Goal: Information Seeking & Learning: Find specific fact

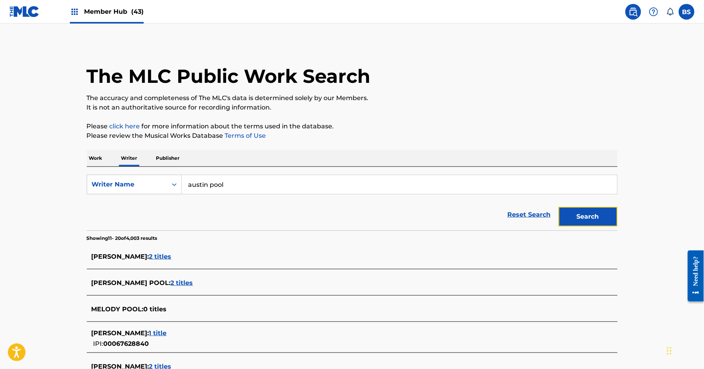
click at [606, 214] on button "Search" at bounding box center [588, 217] width 59 height 20
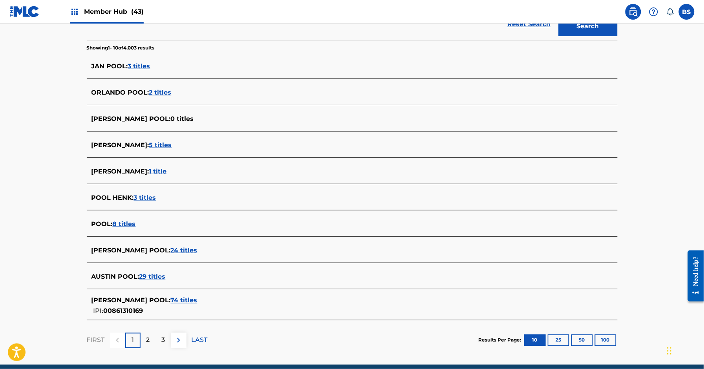
scroll to position [224, 0]
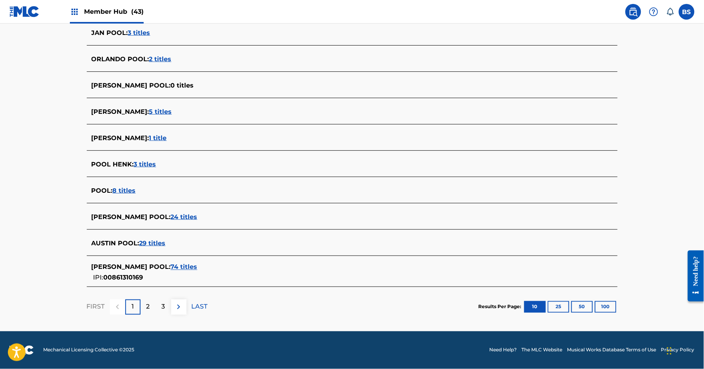
click at [171, 218] on span "24 titles" at bounding box center [184, 216] width 27 height 7
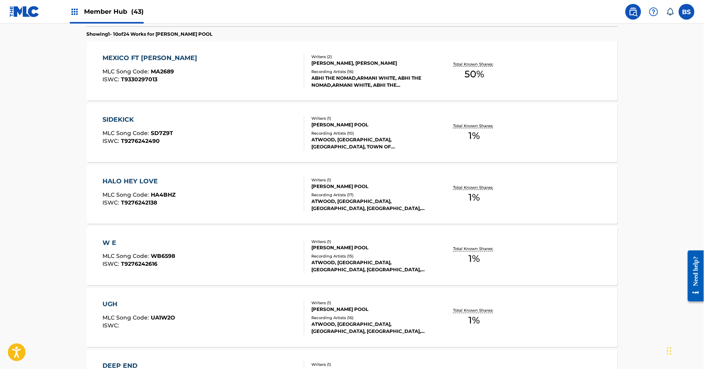
click at [298, 251] on div at bounding box center [301, 255] width 6 height 35
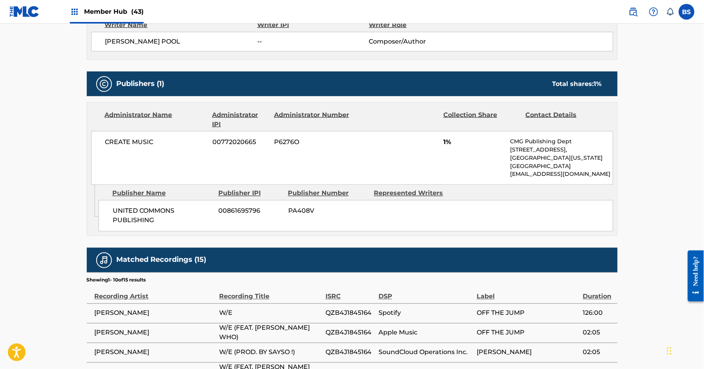
scroll to position [289, 0]
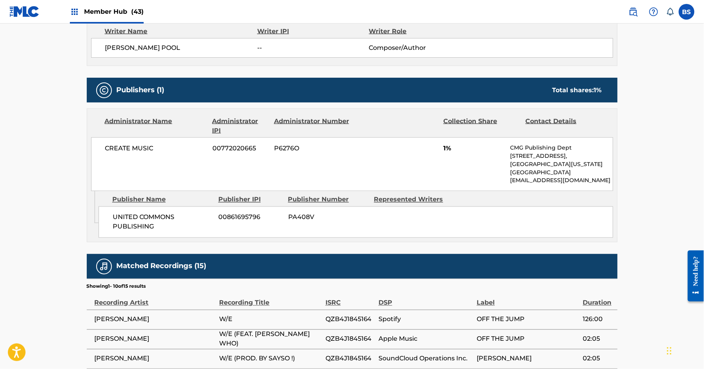
click at [152, 220] on span "UNITED COMMONS PUBLISHING" at bounding box center [163, 222] width 100 height 19
click at [152, 219] on span "UNITED COMMONS PUBLISHING" at bounding box center [163, 222] width 100 height 19
copy div "UNITED COMMONS PUBLISHING"
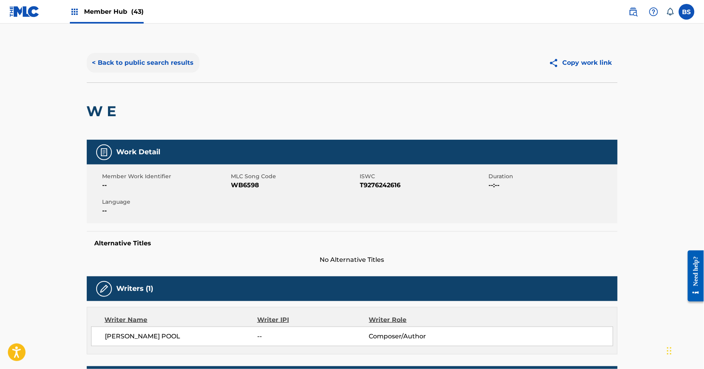
click at [150, 65] on button "< Back to public search results" at bounding box center [143, 63] width 113 height 20
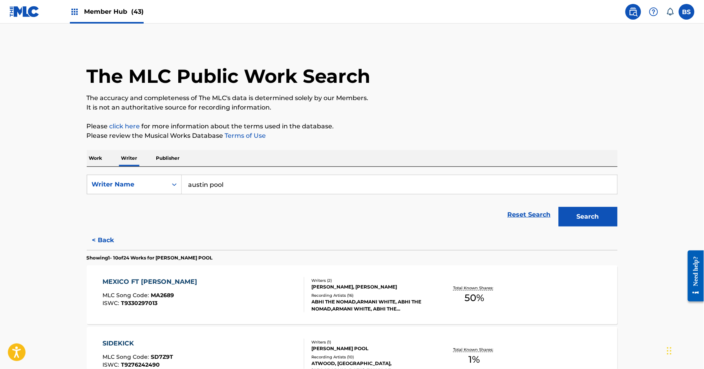
drag, startPoint x: 101, startPoint y: 242, endPoint x: 217, endPoint y: 240, distance: 116.3
click at [101, 242] on button "< Back" at bounding box center [110, 241] width 47 height 20
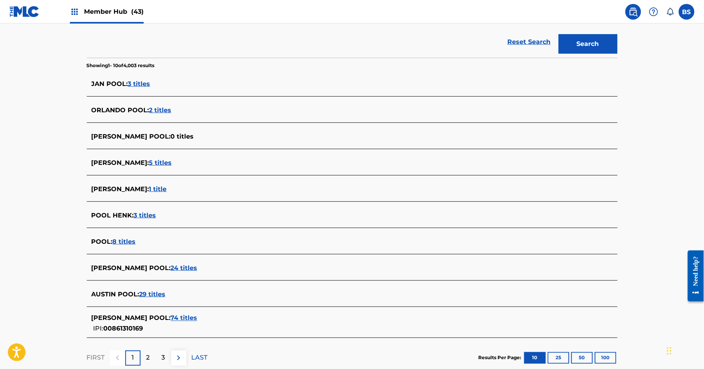
scroll to position [224, 0]
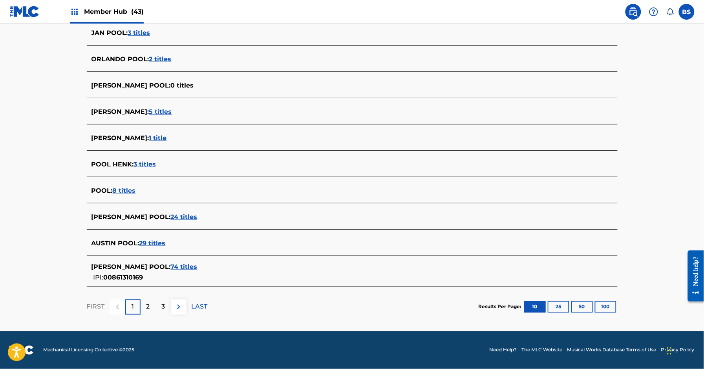
click at [152, 244] on span "29 titles" at bounding box center [152, 243] width 26 height 7
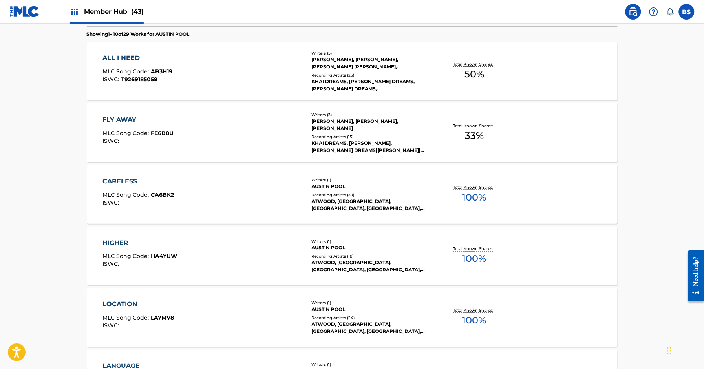
click at [354, 257] on div "Recording Artists ( 18 )" at bounding box center [371, 257] width 119 height 6
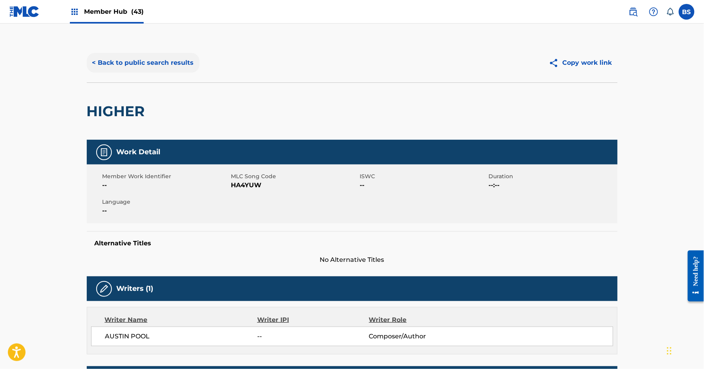
click at [147, 70] on button "< Back to public search results" at bounding box center [143, 63] width 113 height 20
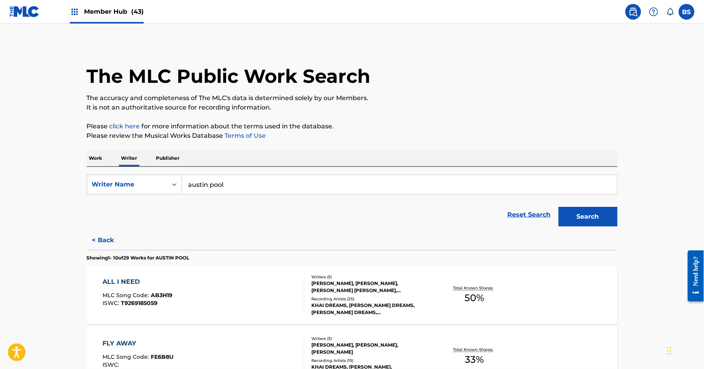
drag, startPoint x: 111, startPoint y: 237, endPoint x: 187, endPoint y: 245, distance: 76.2
click at [112, 238] on button "< Back" at bounding box center [110, 241] width 47 height 20
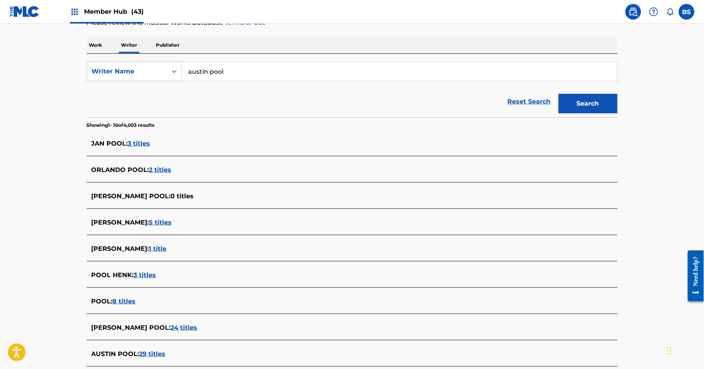
scroll to position [224, 0]
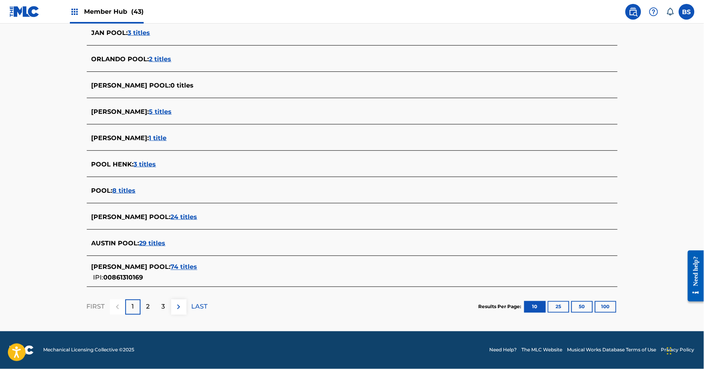
click at [173, 218] on span "24 titles" at bounding box center [184, 216] width 27 height 7
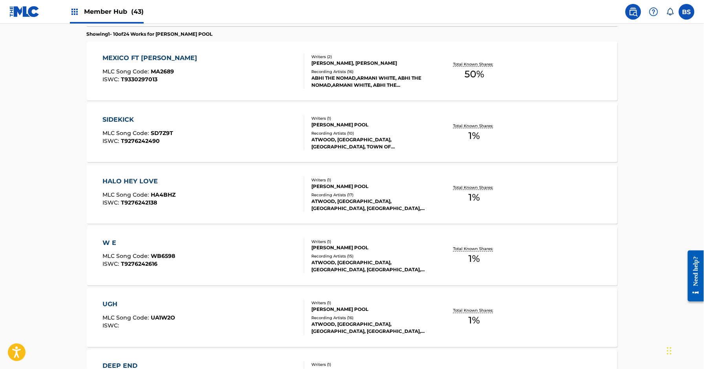
scroll to position [592, 0]
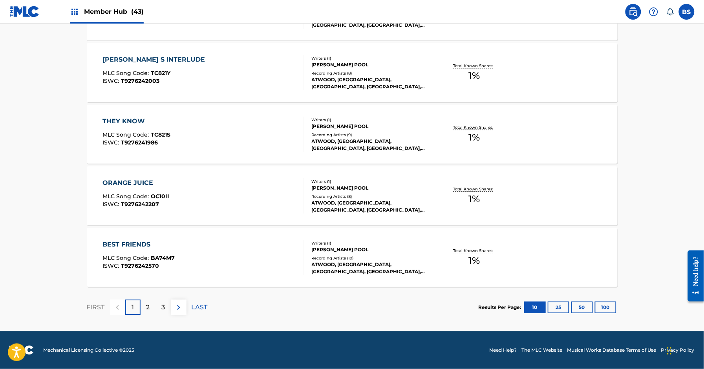
click at [333, 260] on div "Recording Artists ( 19 )" at bounding box center [371, 258] width 119 height 6
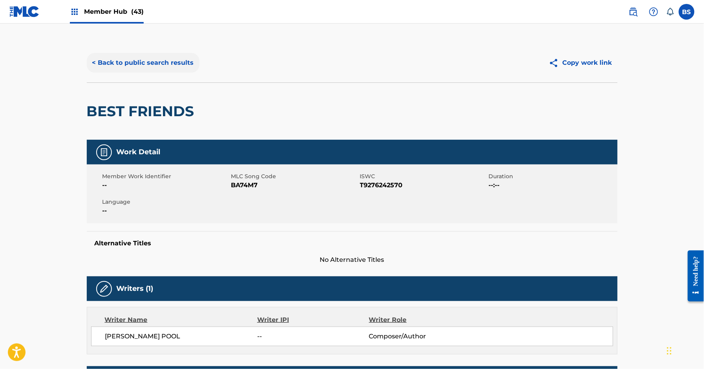
click at [156, 67] on button "< Back to public search results" at bounding box center [143, 63] width 113 height 20
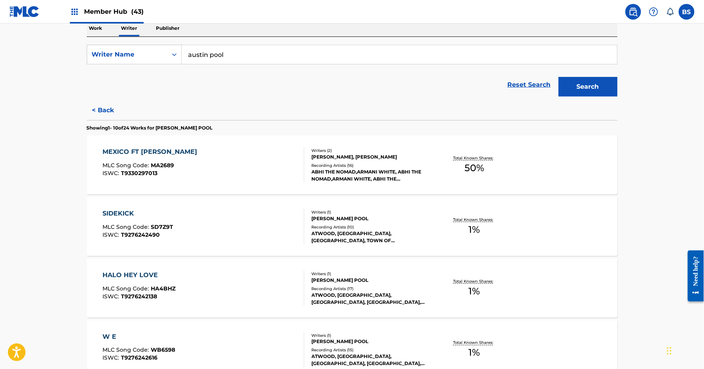
scroll to position [86, 0]
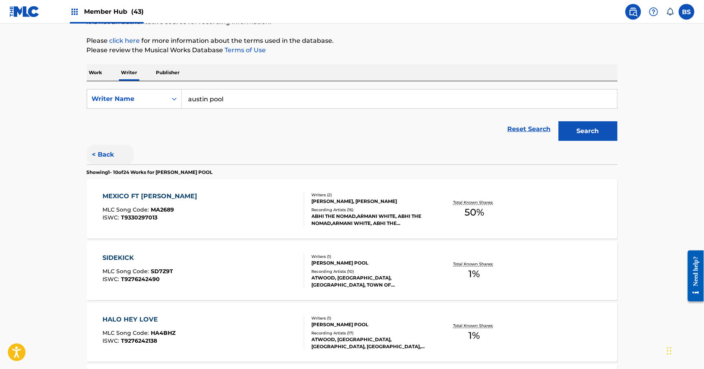
click at [104, 156] on button "< Back" at bounding box center [110, 155] width 47 height 20
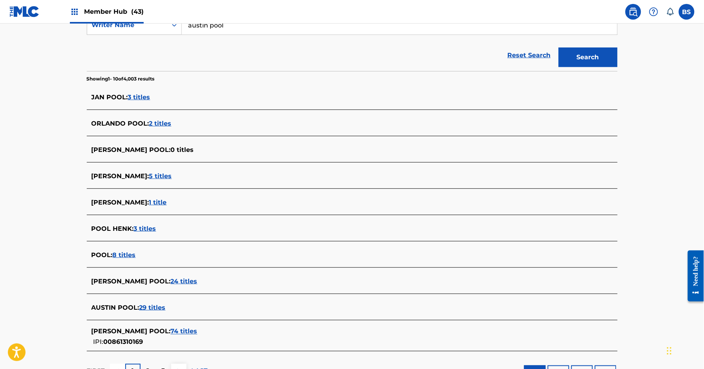
scroll to position [181, 0]
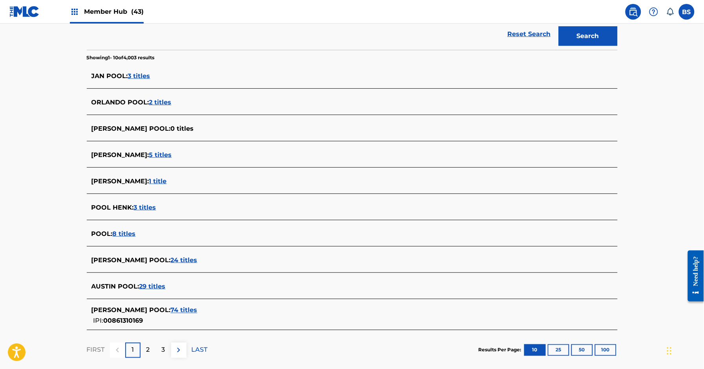
click at [174, 311] on span "74 titles" at bounding box center [184, 310] width 27 height 7
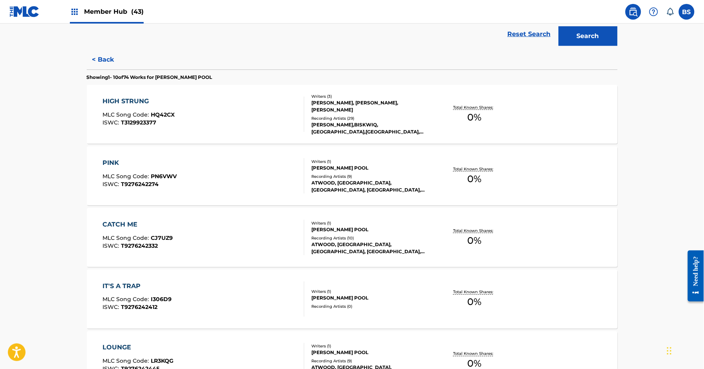
click at [233, 292] on div "IT'S A TRAP MLC Song Code : I306D9 ISWC : T9276242412" at bounding box center [204, 299] width 202 height 35
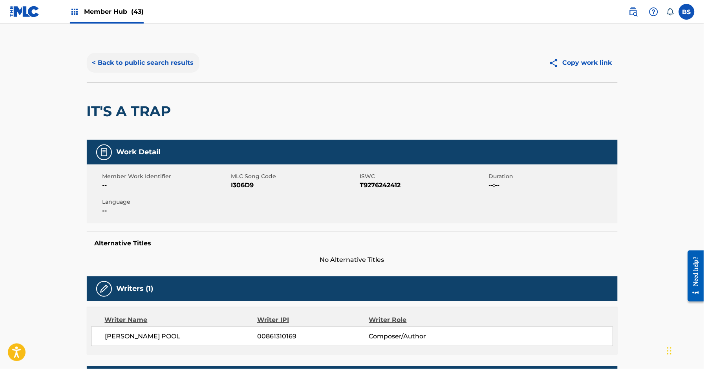
click at [147, 55] on button "< Back to public search results" at bounding box center [143, 63] width 113 height 20
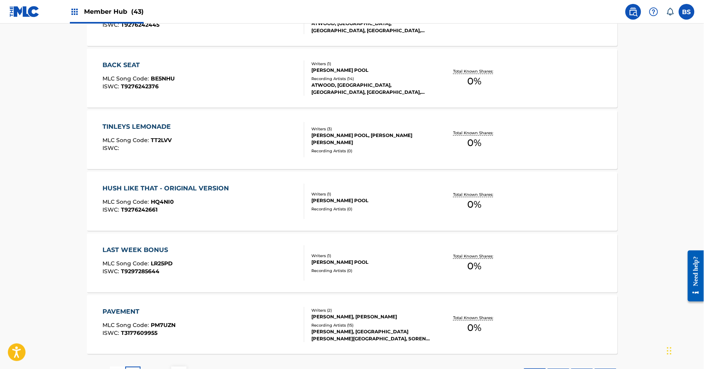
scroll to position [592, 0]
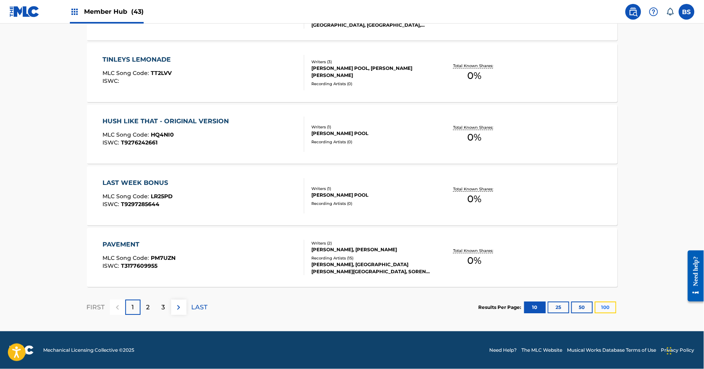
click at [609, 306] on button "100" at bounding box center [606, 308] width 22 height 12
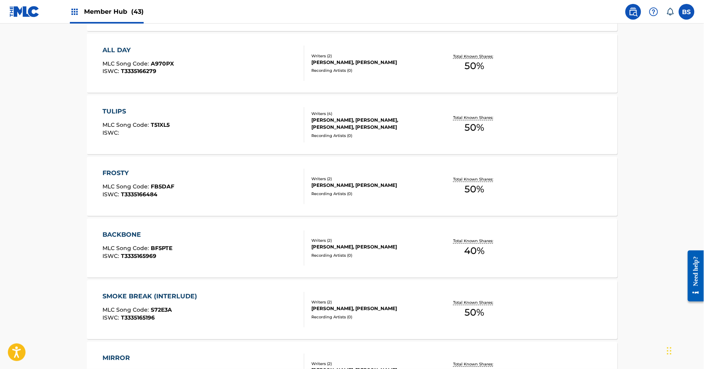
scroll to position [1356, 0]
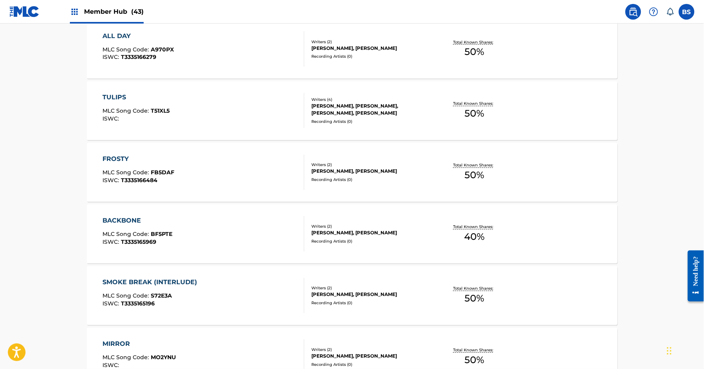
click at [277, 229] on div "BACKBONE MLC Song Code : BF5PTE ISWC : T3335165969" at bounding box center [204, 233] width 202 height 35
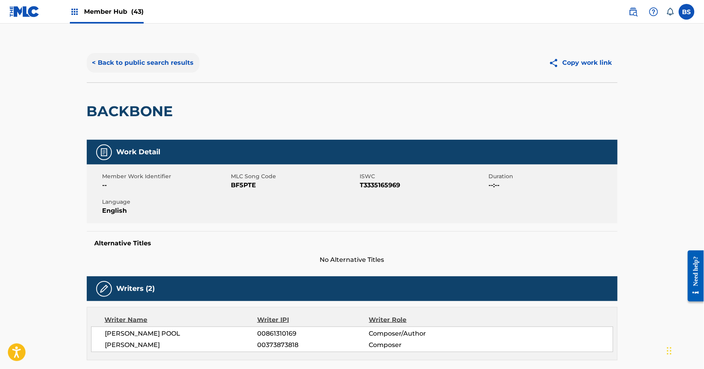
click at [151, 63] on button "< Back to public search results" at bounding box center [143, 63] width 113 height 20
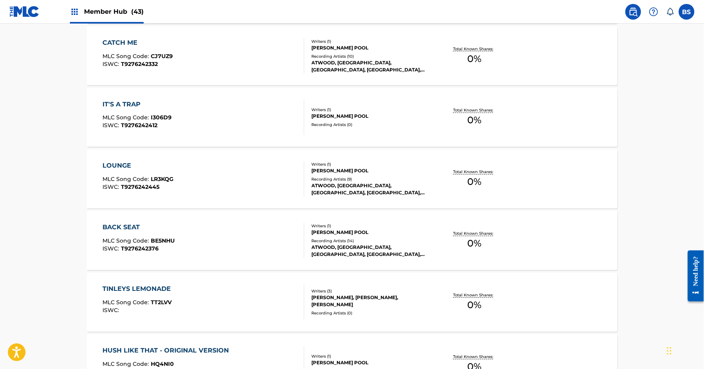
scroll to position [56, 0]
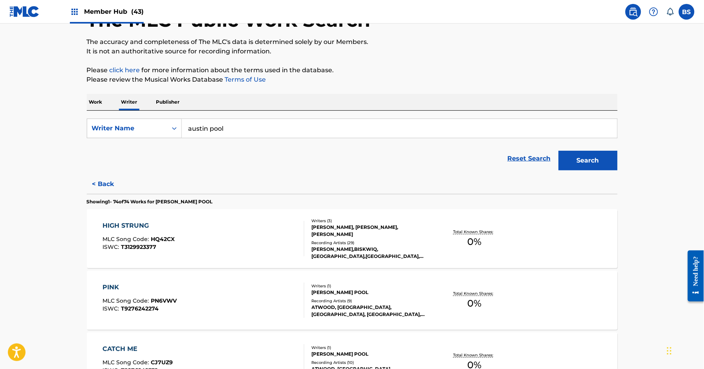
click at [332, 233] on div "[PERSON_NAME], [PERSON_NAME], [PERSON_NAME]" at bounding box center [371, 231] width 119 height 14
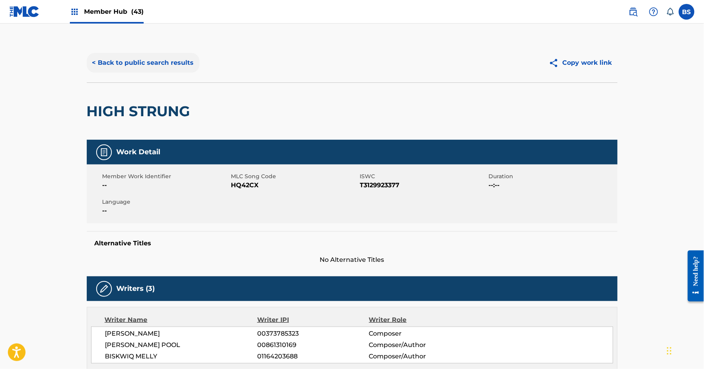
click at [149, 62] on button "< Back to public search results" at bounding box center [143, 63] width 113 height 20
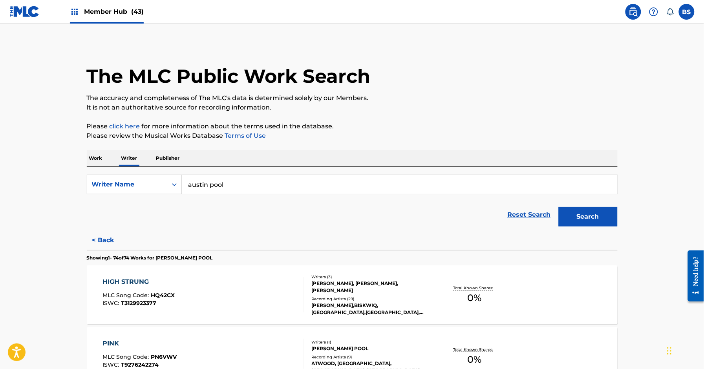
click at [94, 160] on p "Work" at bounding box center [96, 158] width 18 height 16
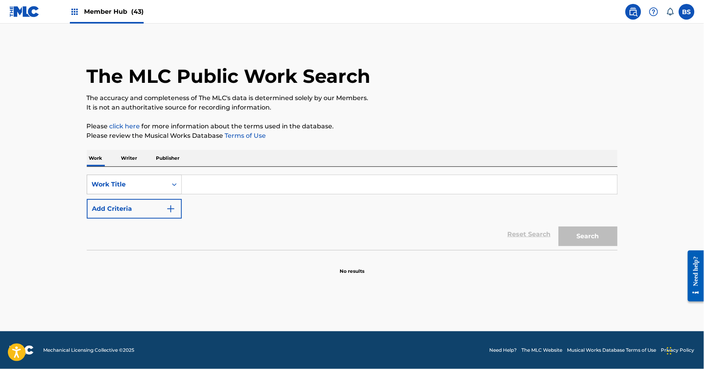
drag, startPoint x: 149, startPoint y: 180, endPoint x: 152, endPoint y: 187, distance: 8.2
click at [149, 180] on div "Work Title" at bounding box center [127, 184] width 71 height 9
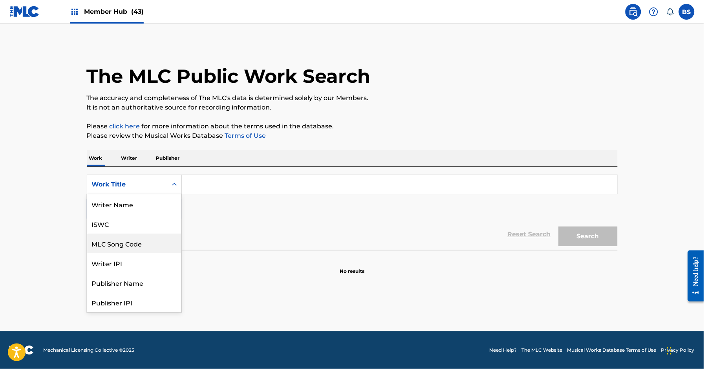
drag, startPoint x: 142, startPoint y: 240, endPoint x: 152, endPoint y: 238, distance: 9.9
click at [145, 240] on div "MLC Song Code" at bounding box center [134, 244] width 94 height 20
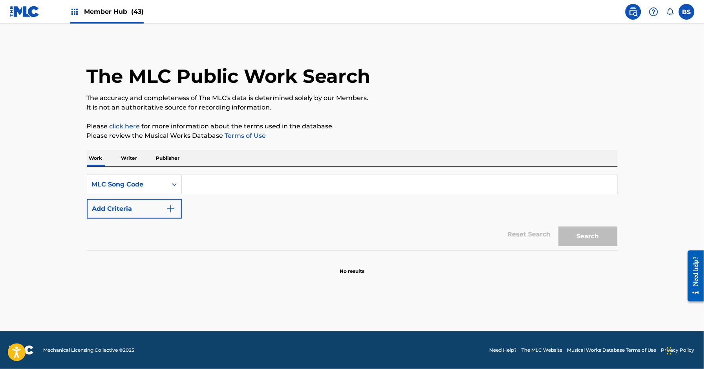
click at [242, 180] on input "Search Form" at bounding box center [400, 184] width 436 height 19
paste input "HQ42CX"
type input "HQ42CX"
drag, startPoint x: 581, startPoint y: 229, endPoint x: 544, endPoint y: 226, distance: 37.1
click at [581, 229] on button "Search" at bounding box center [588, 237] width 59 height 20
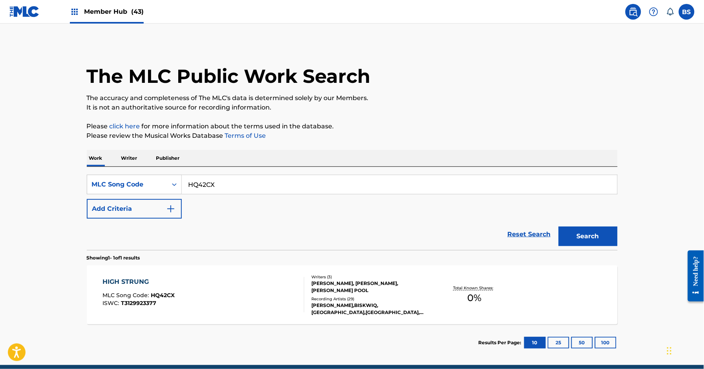
click at [293, 291] on div "HIGH STRUNG MLC Song Code : HQ42CX ISWC : T3129923377" at bounding box center [204, 294] width 202 height 35
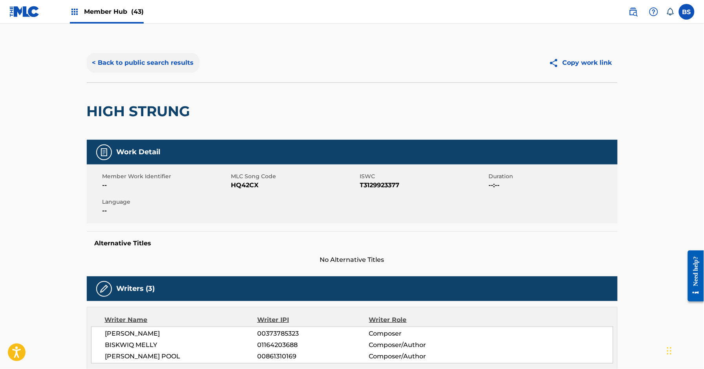
click at [160, 64] on button "< Back to public search results" at bounding box center [143, 63] width 113 height 20
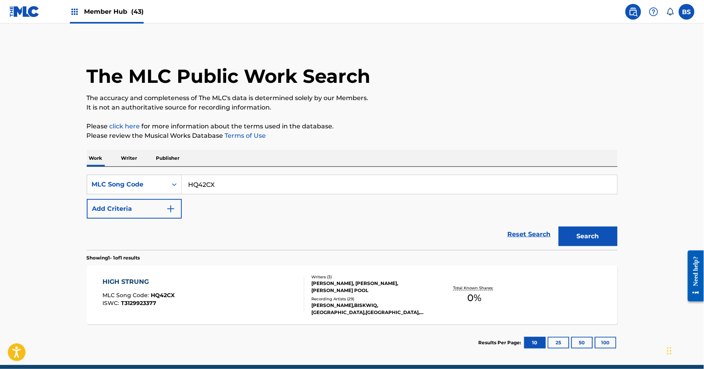
click at [230, 297] on div "HIGH STRUNG MLC Song Code : HQ42CX ISWC : T3129923377" at bounding box center [204, 294] width 202 height 35
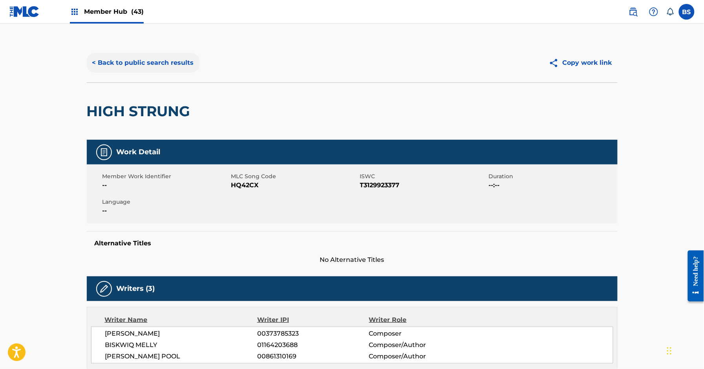
click at [123, 63] on button "< Back to public search results" at bounding box center [143, 63] width 113 height 20
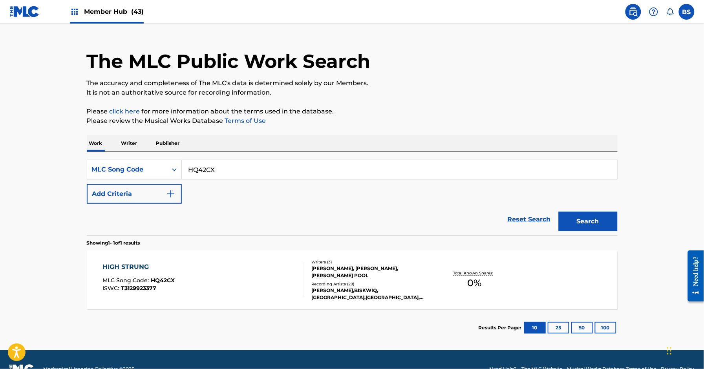
scroll to position [18, 0]
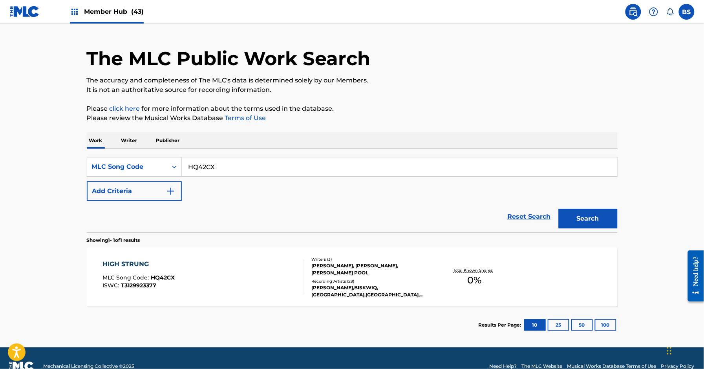
click at [210, 165] on input "HQ42CX" at bounding box center [400, 167] width 436 height 19
paste input "FE6B8U"
type input "FE6B8U"
click at [568, 211] on button "Search" at bounding box center [588, 219] width 59 height 20
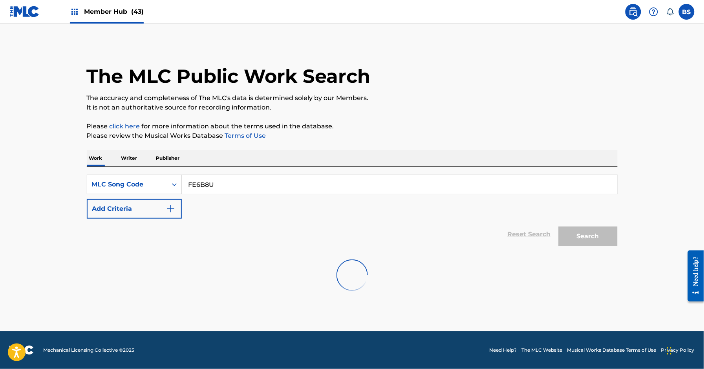
scroll to position [0, 0]
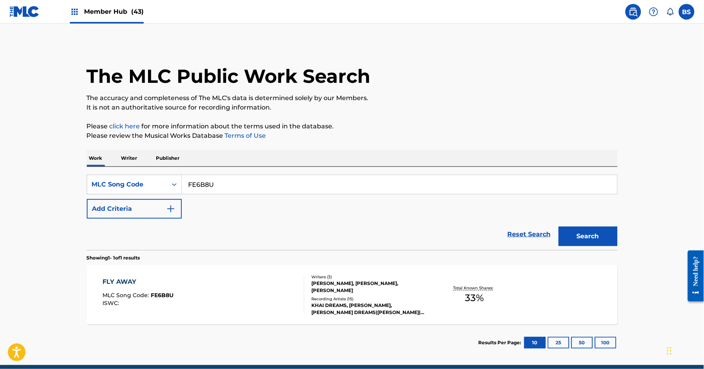
click at [276, 290] on div "FLY AWAY MLC Song Code : FE6B8U ISWC :" at bounding box center [204, 294] width 202 height 35
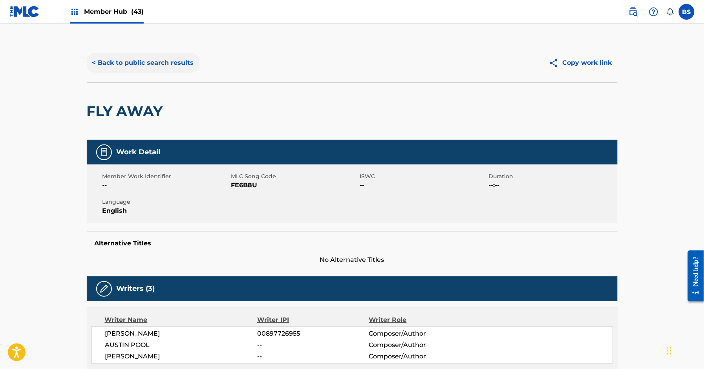
click at [168, 62] on button "< Back to public search results" at bounding box center [143, 63] width 113 height 20
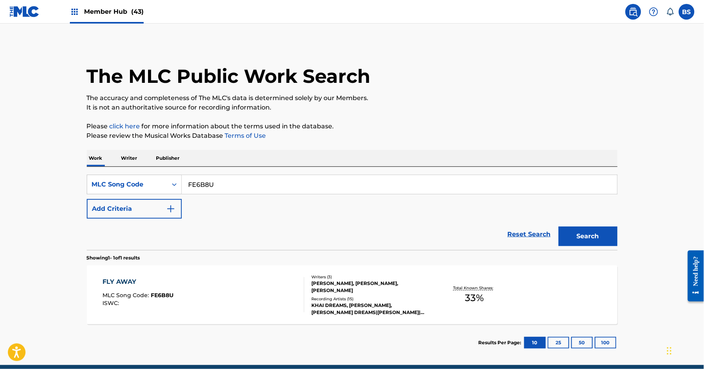
click at [207, 189] on input "FE6B8U" at bounding box center [400, 184] width 436 height 19
paste input "HQ42CX"
click at [608, 227] on button "Search" at bounding box center [588, 237] width 59 height 20
click at [222, 180] on input "HQ42CX" at bounding box center [400, 184] width 436 height 19
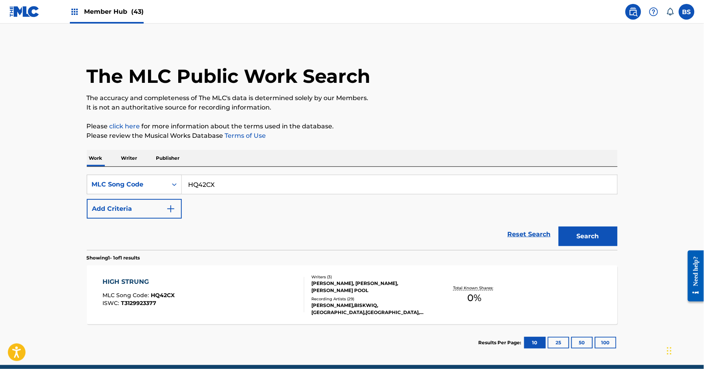
click at [222, 180] on input "HQ42CX" at bounding box center [400, 184] width 436 height 19
paste input "SD86SA"
type input "SD86SA"
click at [597, 246] on button "Search" at bounding box center [588, 237] width 59 height 20
click at [231, 297] on div "SPACEY MLC Song Code : SD86SA ISWC : T9269185173" at bounding box center [204, 294] width 202 height 35
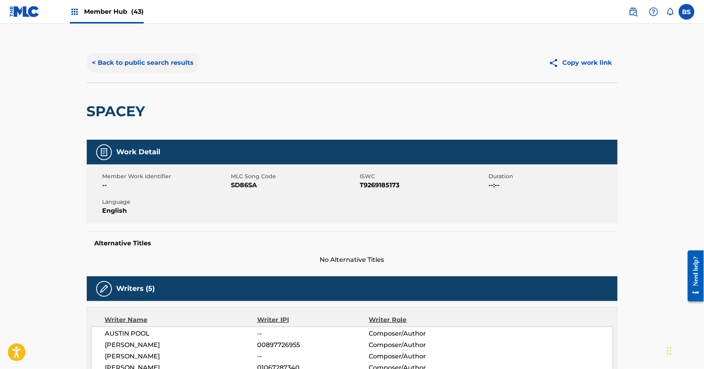
click at [133, 50] on div "< Back to public search results Copy work link" at bounding box center [352, 62] width 531 height 39
click at [146, 68] on button "< Back to public search results" at bounding box center [143, 63] width 113 height 20
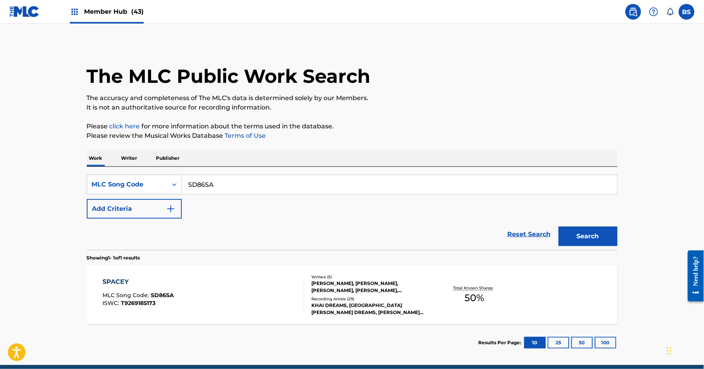
click at [250, 190] on input "SD86SA" at bounding box center [400, 184] width 436 height 19
paste input "TD2KNJ"
type input "TD2KNJ"
click at [627, 235] on main "The MLC Public Work Search The accuracy and completeness of The MLC's data is d…" at bounding box center [352, 195] width 704 height 342
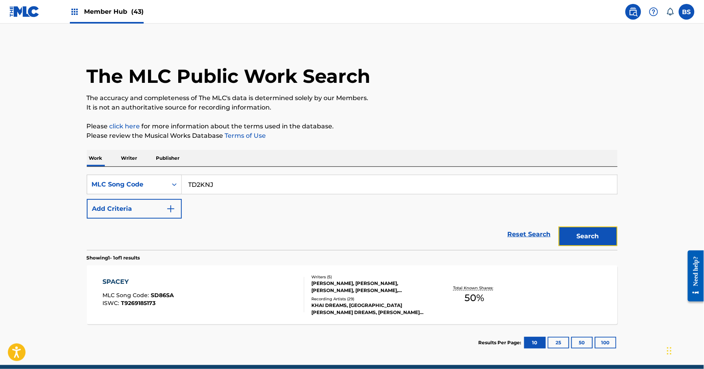
click at [605, 236] on button "Search" at bounding box center [588, 237] width 59 height 20
click at [283, 291] on div "TRAVELS MLC Song Code : TD2KNJ ISWC : T9269185048" at bounding box center [204, 294] width 202 height 35
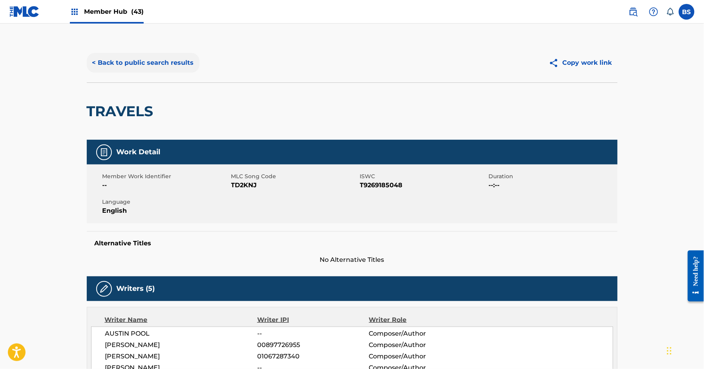
click at [130, 67] on button "< Back to public search results" at bounding box center [143, 63] width 113 height 20
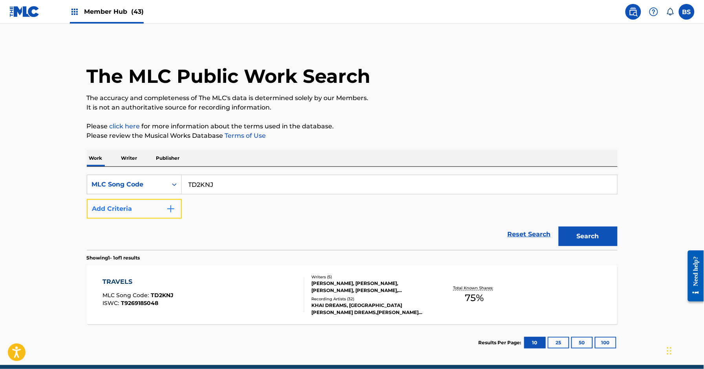
click at [144, 209] on button "Add Criteria" at bounding box center [134, 209] width 95 height 20
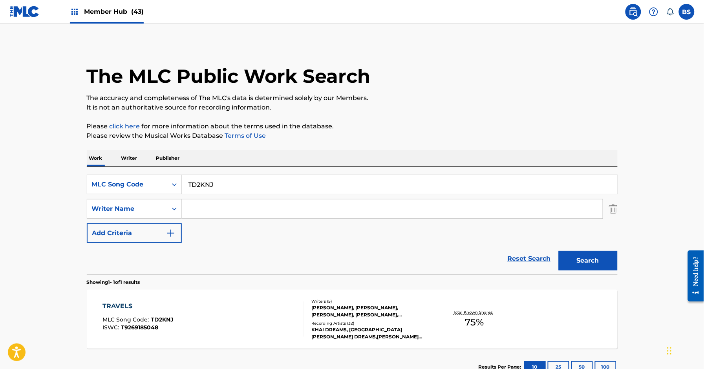
drag, startPoint x: 121, startPoint y: 155, endPoint x: 126, endPoint y: 162, distance: 8.9
click at [121, 156] on p "Writer" at bounding box center [129, 158] width 21 height 16
